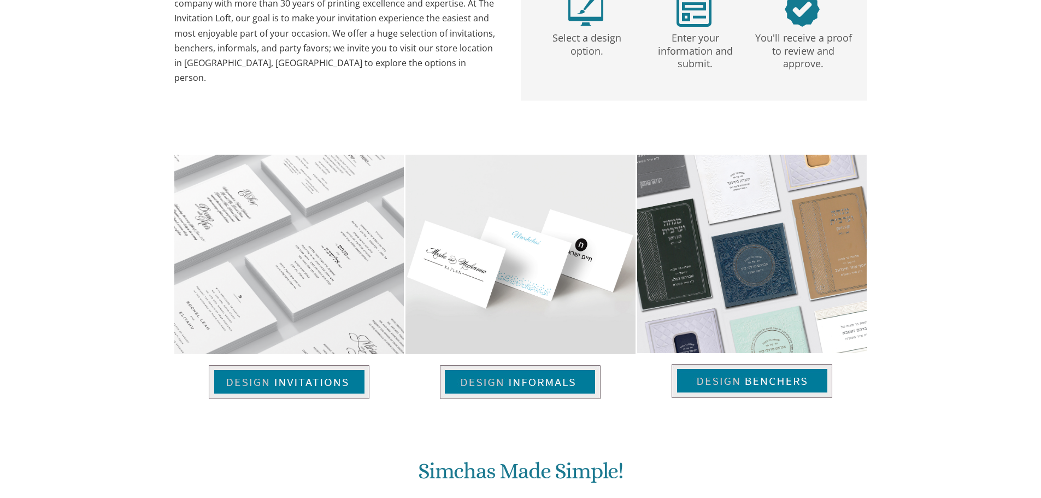
scroll to position [294, 0]
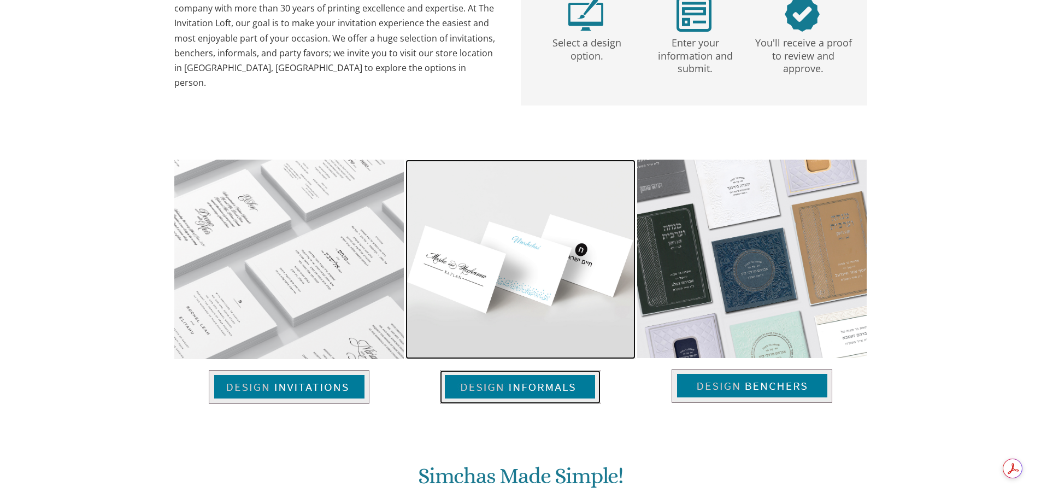
click at [519, 392] on img at bounding box center [520, 387] width 161 height 34
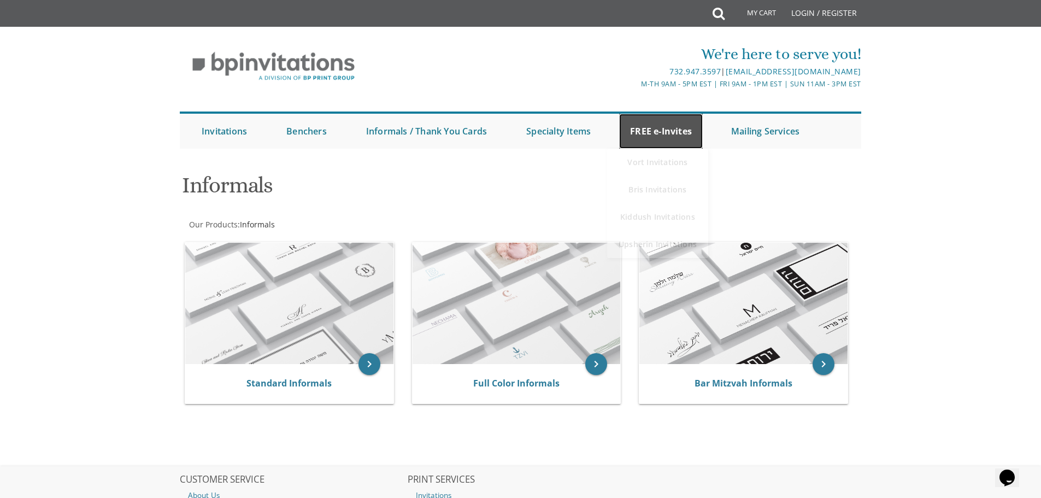
click at [649, 138] on link "FREE e-Invites" at bounding box center [661, 131] width 84 height 35
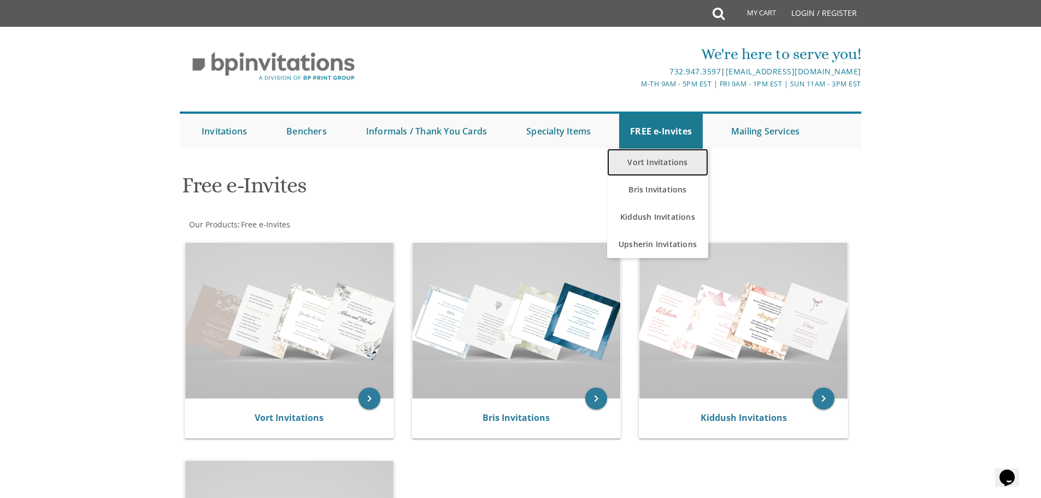
click at [648, 167] on link "Vort Invitations" at bounding box center [657, 162] width 101 height 27
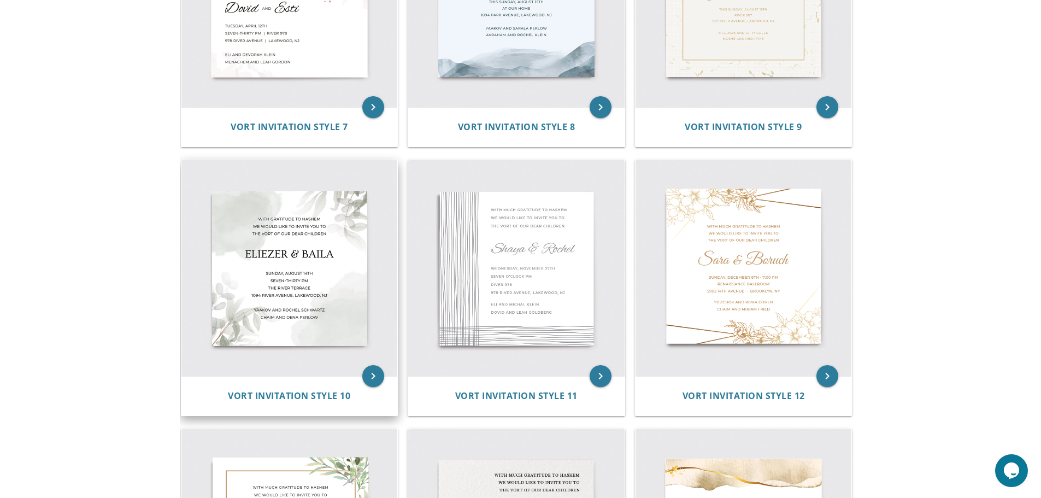
scroll to position [895, 0]
click at [264, 327] on img at bounding box center [289, 269] width 216 height 216
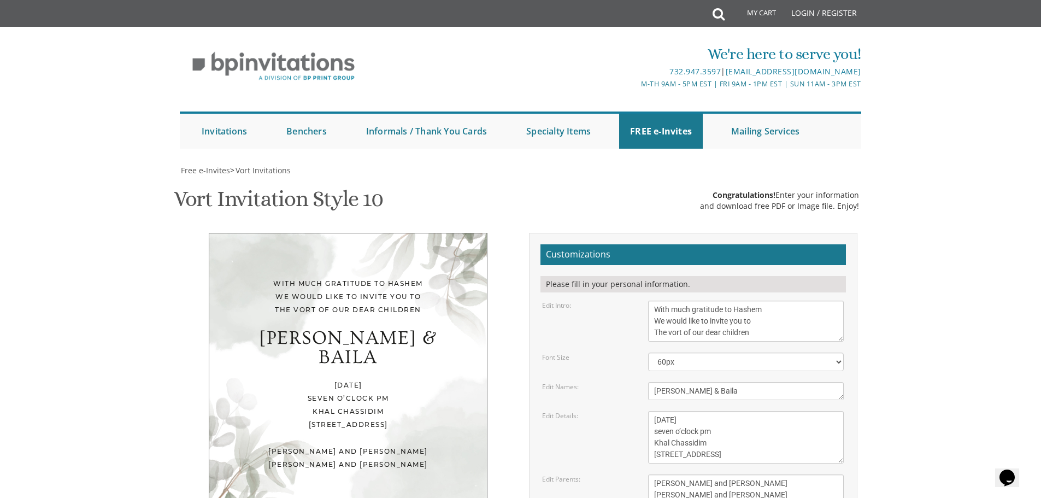
scroll to position [112, 0]
drag, startPoint x: 713, startPoint y: 280, endPoint x: 619, endPoint y: 282, distance: 94.0
click at [619, 382] on div "Edit Names: [PERSON_NAME] & Baila" at bounding box center [693, 391] width 318 height 18
type textarea "[PERSON_NAME] & [PERSON_NAME]"
drag, startPoint x: 758, startPoint y: 309, endPoint x: 648, endPoint y: 306, distance: 109.9
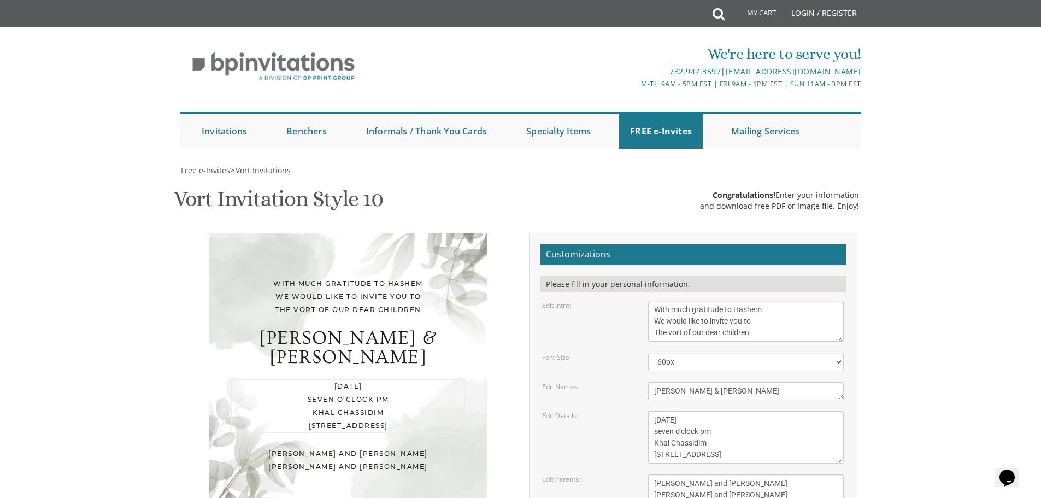
click at [648, 411] on div "[DATE] seven o’clock pm Khal Chassidim [STREET_ADDRESS]" at bounding box center [746, 437] width 212 height 52
click at [700, 411] on textarea "[DATE] seven o’clock pm Khal Chassidim [STREET_ADDRESS]" at bounding box center [746, 437] width 196 height 52
click at [660, 411] on textarea "Wednesday, November 27th seven o’clock pm Khal Chassidim 1401 Cedar Row, Lakewo…" at bounding box center [746, 437] width 196 height 52
click at [707, 411] on textarea "Wednesday, November 27th seven o’clock pm Khal Chassidim 1401 Cedar Row, Lakewo…" at bounding box center [746, 437] width 196 height 52
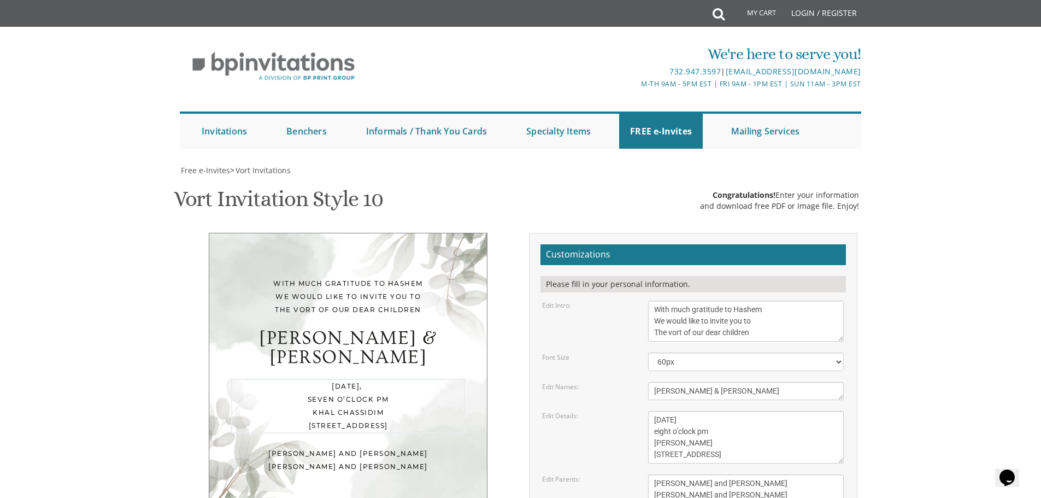
click at [747, 411] on textarea "Wednesday, November 27th seven o’clock pm Khal Chassidim 1401 Cedar Row, Lakewo…" at bounding box center [746, 437] width 196 height 52
click at [681, 411] on textarea "Wednesday, November 27th seven o’clock pm Khal Chassidim 1401 Cedar Row, Lakewo…" at bounding box center [746, 437] width 196 height 52
paste textarea "Ateres Yeshaya"
drag, startPoint x: 707, startPoint y: 344, endPoint x: 638, endPoint y: 345, distance: 69.4
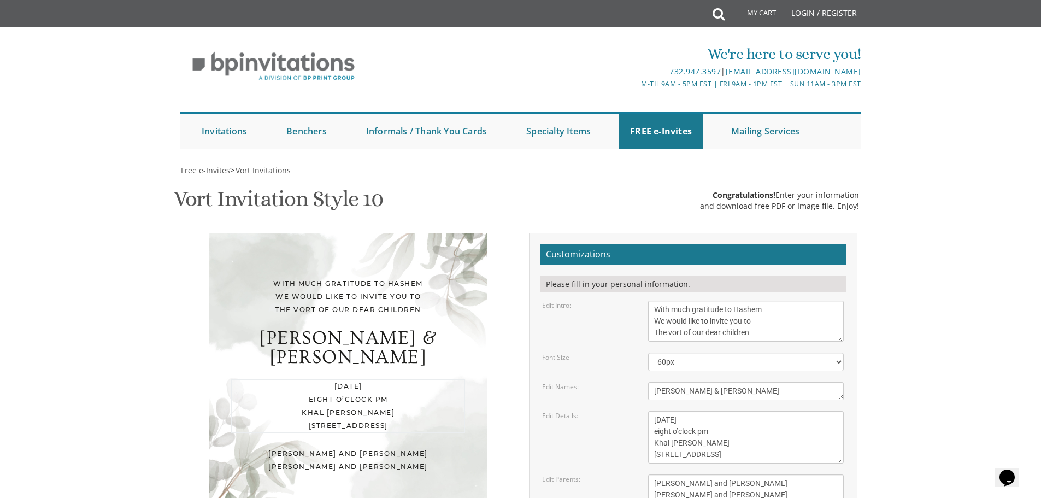
click at [638, 411] on div "Edit Details: Wednesday, November 27th seven o’clock pm Khal Chassidim 1401 Ced…" at bounding box center [693, 437] width 318 height 52
paste textarea "908 E County Line Rd"
click at [658, 411] on textarea "Wednesday, November 27th seven o’clock pm Khal Chassidim 1401 Cedar Row, Lakewo…" at bounding box center [746, 437] width 196 height 52
click at [756, 411] on textarea "Wednesday, November 27th seven o’clock pm Khal Chassidim 1401 Cedar Row, Lakewo…" at bounding box center [746, 437] width 196 height 52
type textarea "Tuesday, August 12th eight o’clock pm Khal Ateres Yeshaya 908 E County Line Rd,…"
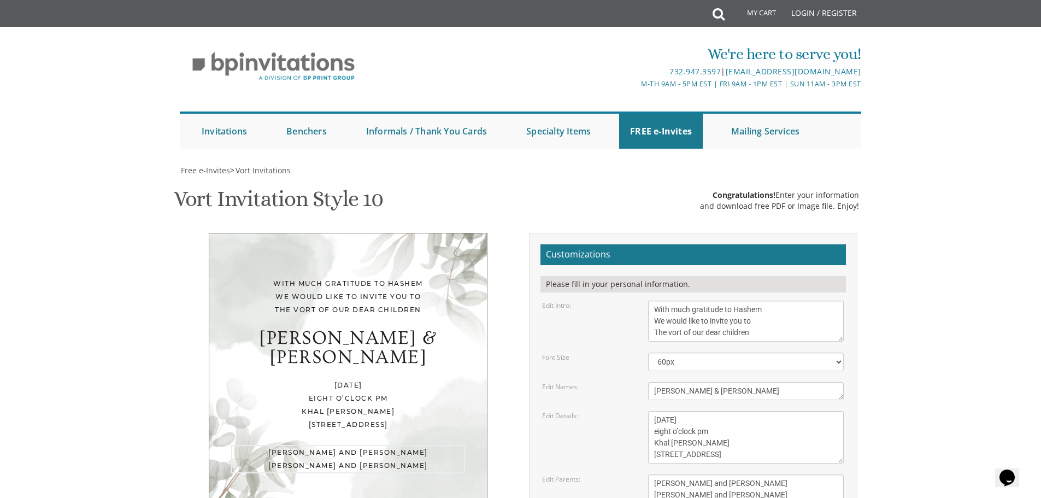
drag, startPoint x: 746, startPoint y: 373, endPoint x: 651, endPoint y: 370, distance: 95.1
click at [651, 474] on textarea "Yaakov and Miriam Berger Yechiel and Brocha Cohen" at bounding box center [746, 489] width 196 height 30
drag, startPoint x: 716, startPoint y: 385, endPoint x: 642, endPoint y: 386, distance: 74.3
click at [642, 474] on div "Yaakov and Miriam Berger Yechiel and Brocha Cohen" at bounding box center [746, 489] width 212 height 30
click at [709, 474] on textarea "Yaakov and Miriam Berger Yechiel and Brocha Cohen" at bounding box center [746, 489] width 196 height 30
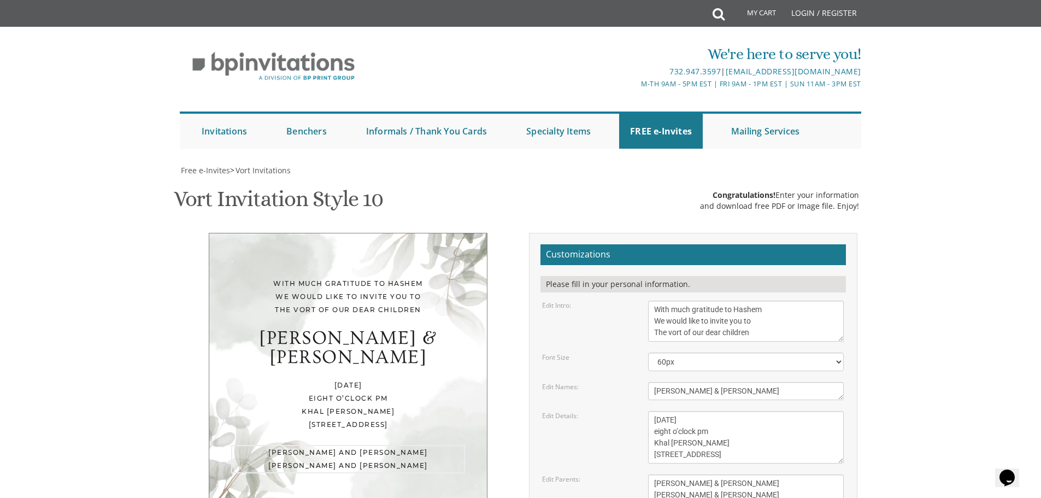
click at [709, 474] on textarea "Yaakov and Miriam Berger Yechiel and Brocha Cohen" at bounding box center [746, 489] width 196 height 30
type textarea "Chaim & Sara Rochel Barer Shaya & Rivky Pekier"
drag, startPoint x: 547, startPoint y: 171, endPoint x: 712, endPoint y: 161, distance: 165.4
click at [712, 244] on form "Customizations Please fill in your personal information. Edit Intro: With much …" at bounding box center [694, 422] width 306 height 356
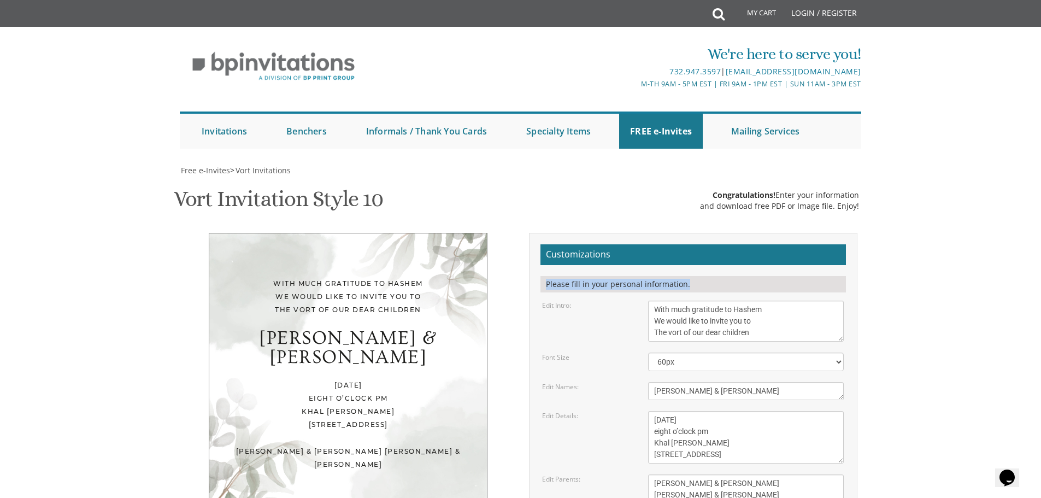
click at [723, 276] on div "Please fill in your personal information." at bounding box center [694, 284] width 306 height 16
click at [660, 411] on textarea "Wednesday, November 27th seven o’clock pm Khal Chassidim 1401 Cedar Row, Lakewo…" at bounding box center [746, 437] width 196 height 52
click at [753, 411] on textarea "Wednesday, November 27th seven o’clock pm Khal Chassidim 1401 Cedar Row, Lakewo…" at bounding box center [746, 437] width 196 height 52
type textarea "Tuesday, August 12th Seven o’clock pm Khal Ateres Yeshaya 908 E County Line Rd,…"
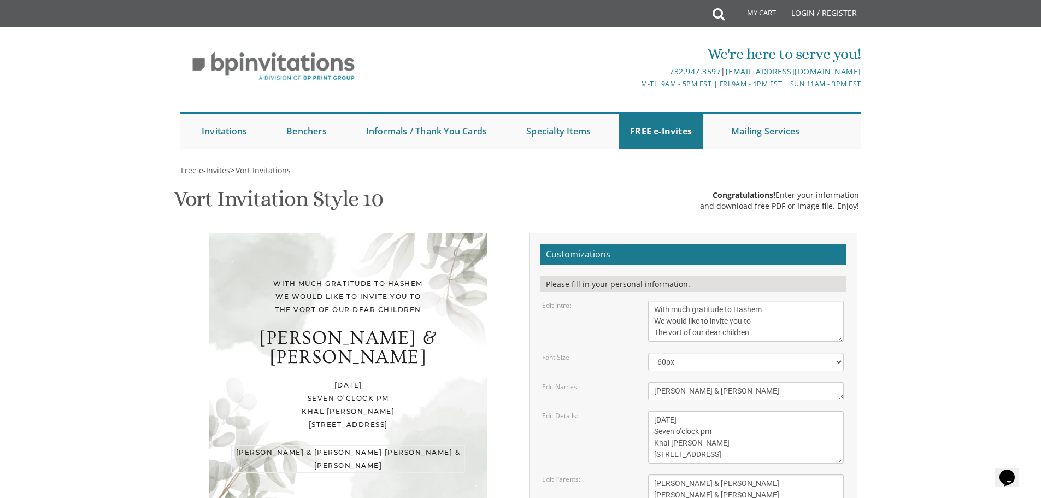
click at [754, 474] on textarea "Yaakov and Miriam Berger Yechiel and Brocha Cohen" at bounding box center [746, 489] width 196 height 30
click at [767, 301] on textarea "With much gratitude to Hashem We would like to invite you to The vort of our de…" at bounding box center [746, 321] width 196 height 41
click at [501, 240] on div "With much gratitude to Hashem We would like to invite you to The vort of our de…" at bounding box center [348, 374] width 328 height 282
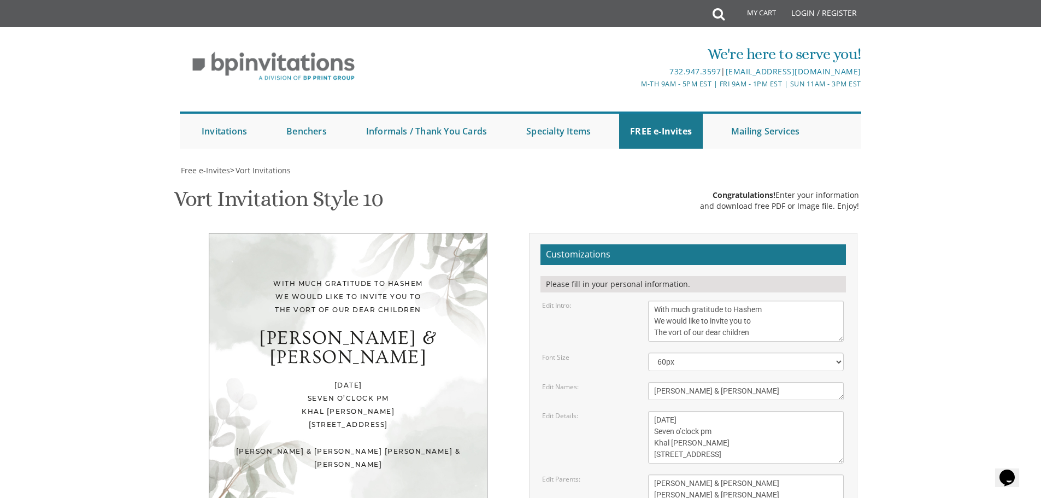
type input "shanzbarer@gmail.com"
click at [497, 428] on div "With much gratitude to Hashem We would like to invite you to The vort of our de…" at bounding box center [521, 426] width 690 height 387
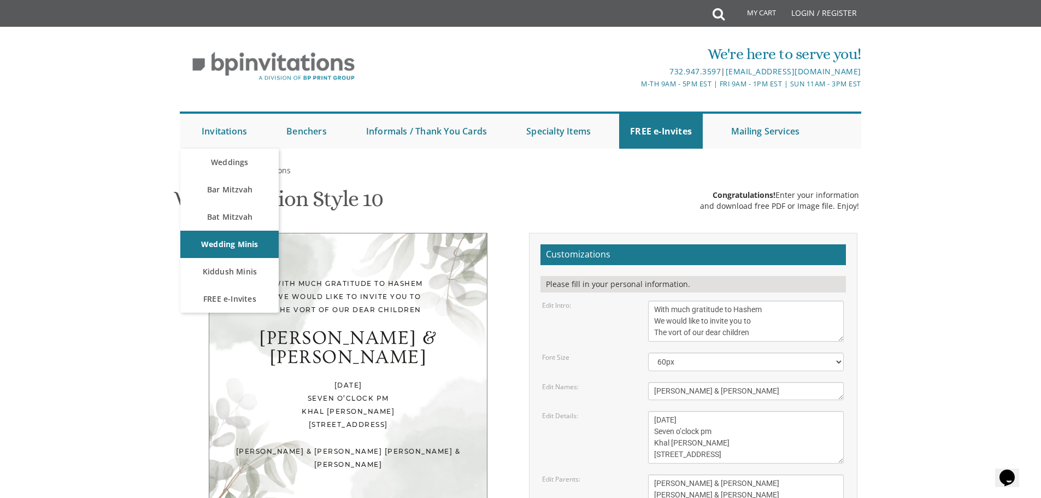
scroll to position [61, 0]
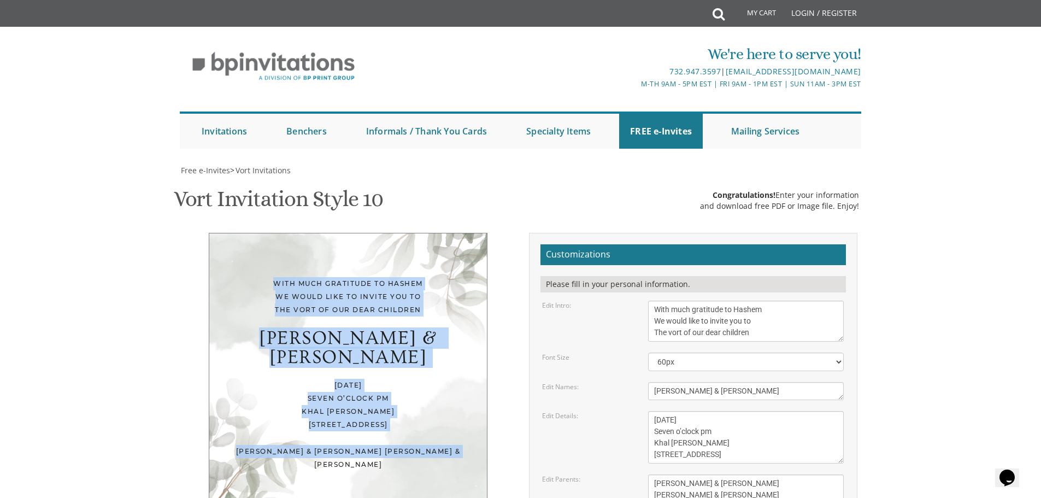
drag, startPoint x: 274, startPoint y: 221, endPoint x: 412, endPoint y: 380, distance: 210.4
click at [412, 380] on div "With much gratitude to Hashem We would like to invite you to The vort of our de…" at bounding box center [348, 373] width 279 height 280
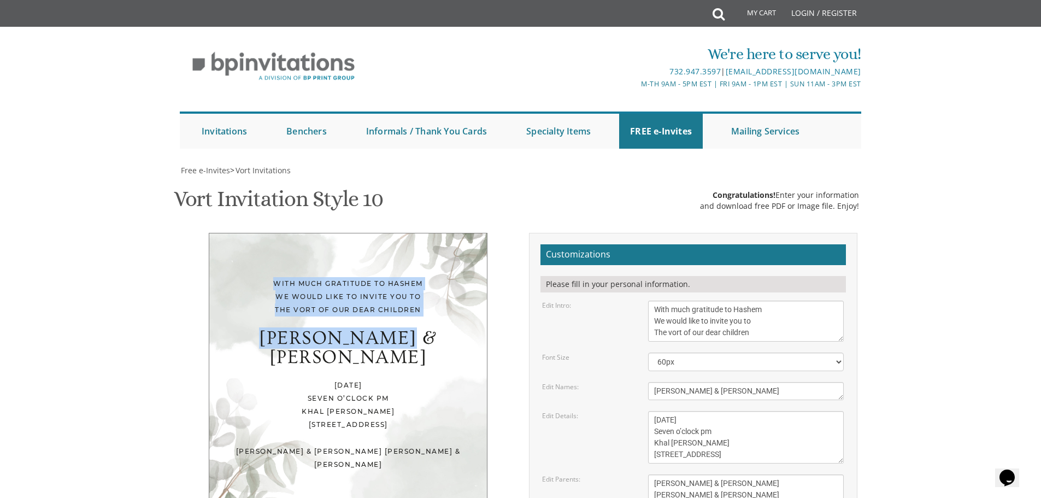
drag, startPoint x: 275, startPoint y: 219, endPoint x: 446, endPoint y: 286, distance: 183.1
click at [446, 286] on div "With much gratitude to Hashem We would like to invite you to The vort of our de…" at bounding box center [348, 373] width 279 height 280
click at [187, 271] on div "With much gratitude to Hashem We would like to invite you to The vort of our de…" at bounding box center [348, 373] width 328 height 280
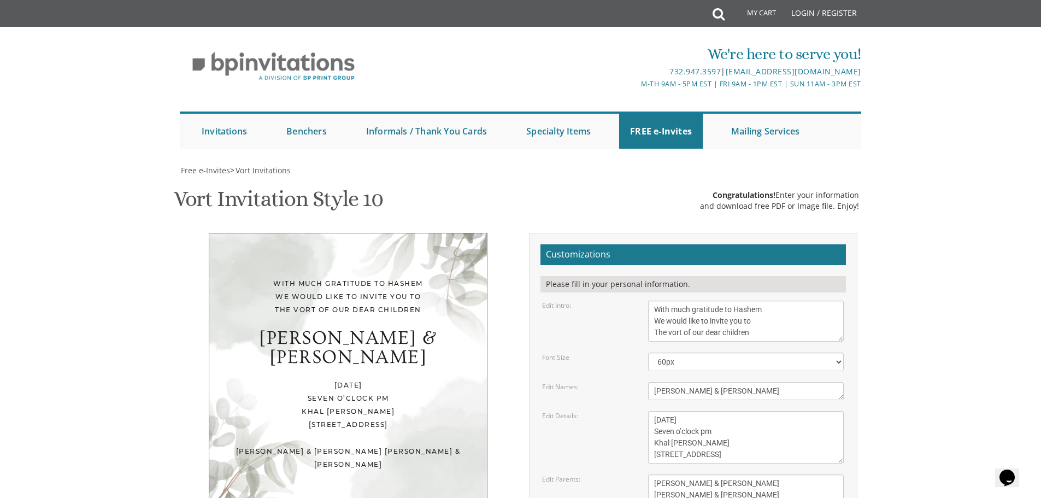
scroll to position [186, 0]
